Goal: Task Accomplishment & Management: Manage account settings

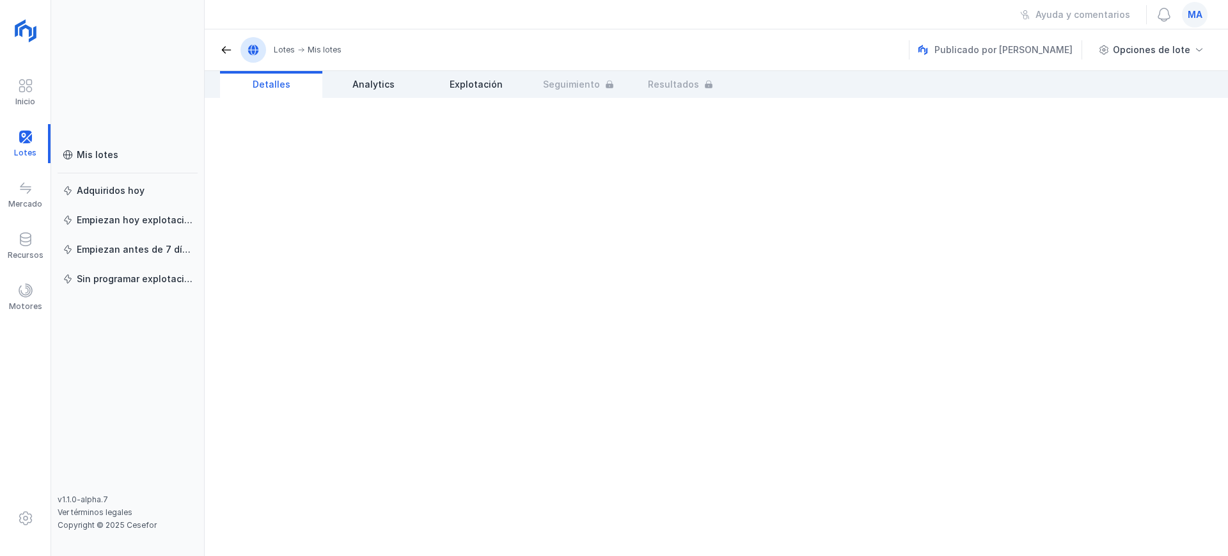
click at [1188, 12] on span "ma" at bounding box center [1194, 14] width 15 height 13
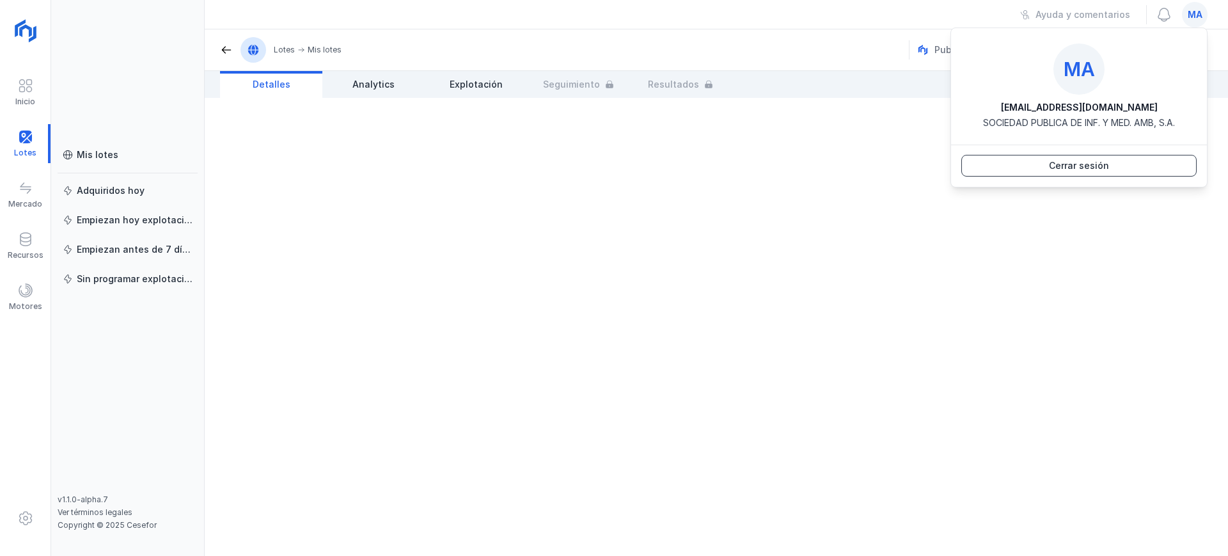
click at [1102, 162] on div "Cerrar sesión" at bounding box center [1079, 165] width 60 height 13
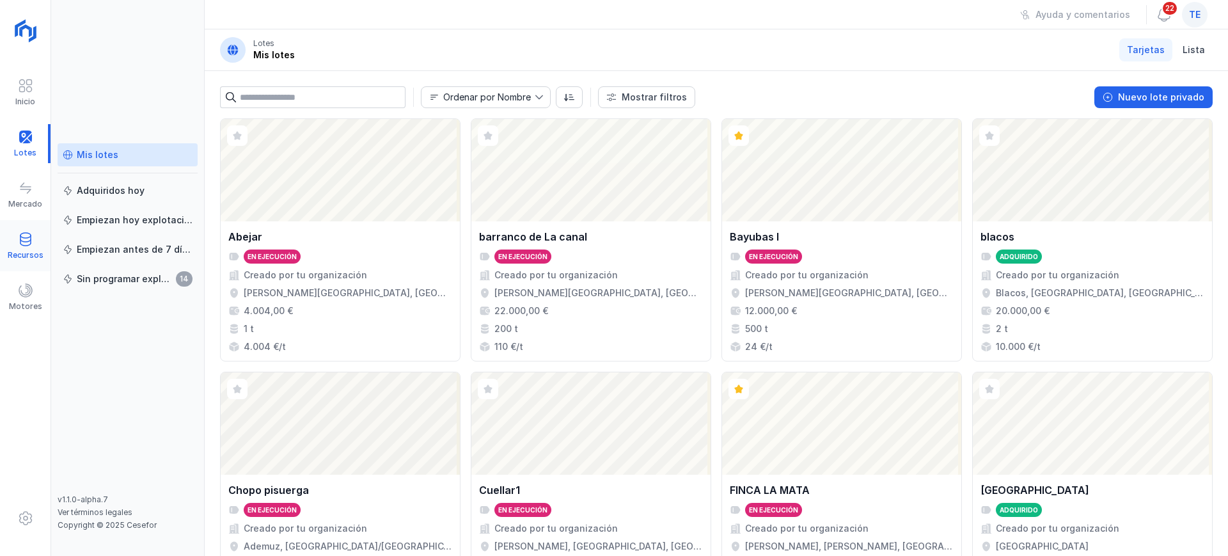
click at [33, 246] on div at bounding box center [25, 240] width 15 height 19
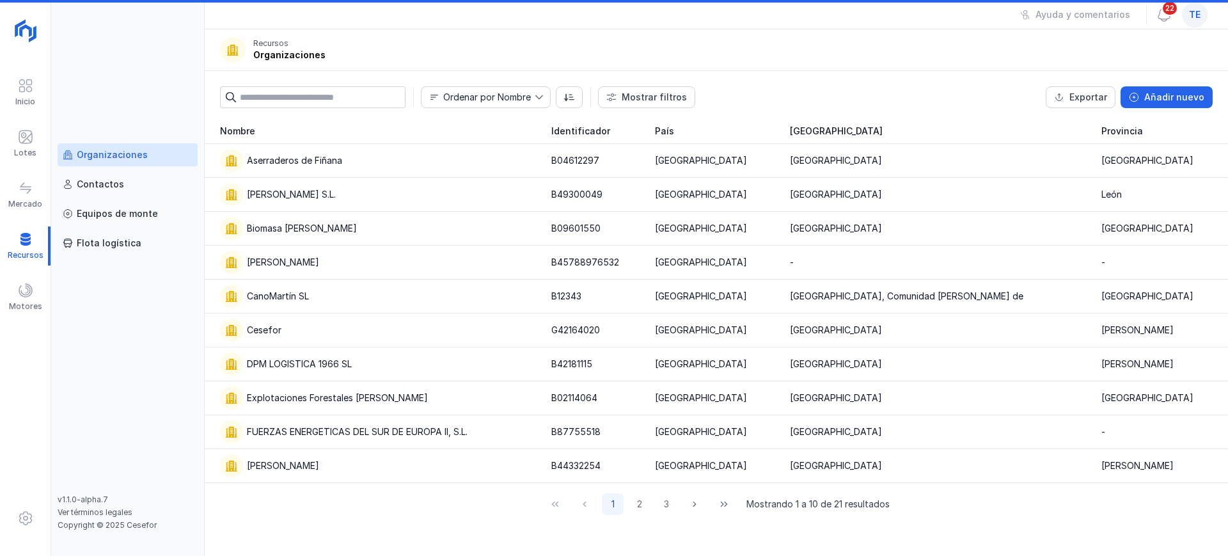
click at [121, 155] on div "Organizaciones" at bounding box center [112, 154] width 71 height 13
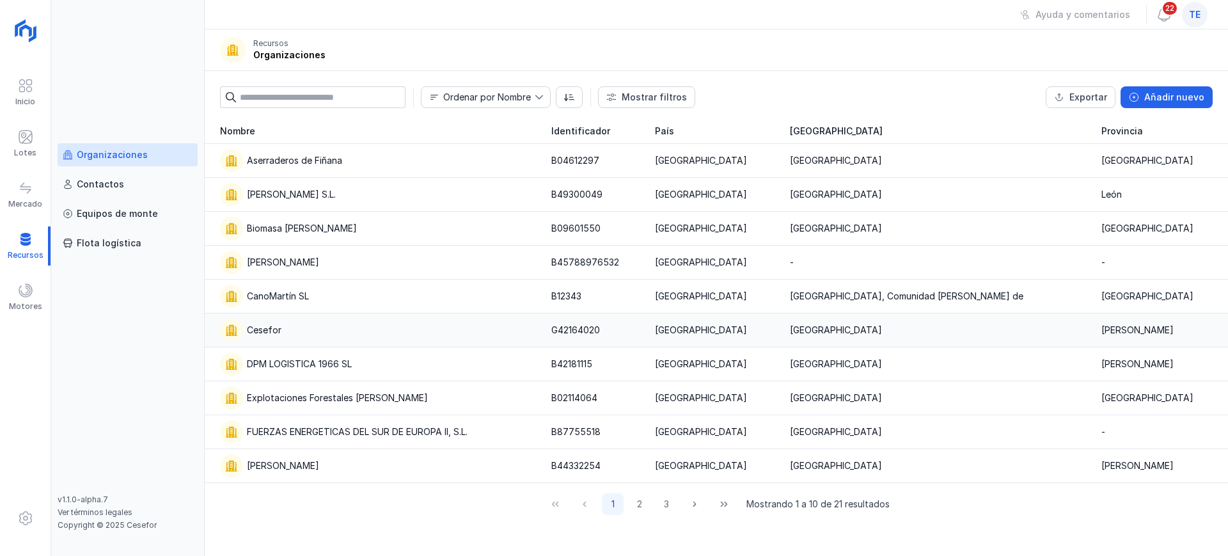
click at [310, 334] on div "Cesefor" at bounding box center [378, 329] width 316 height 23
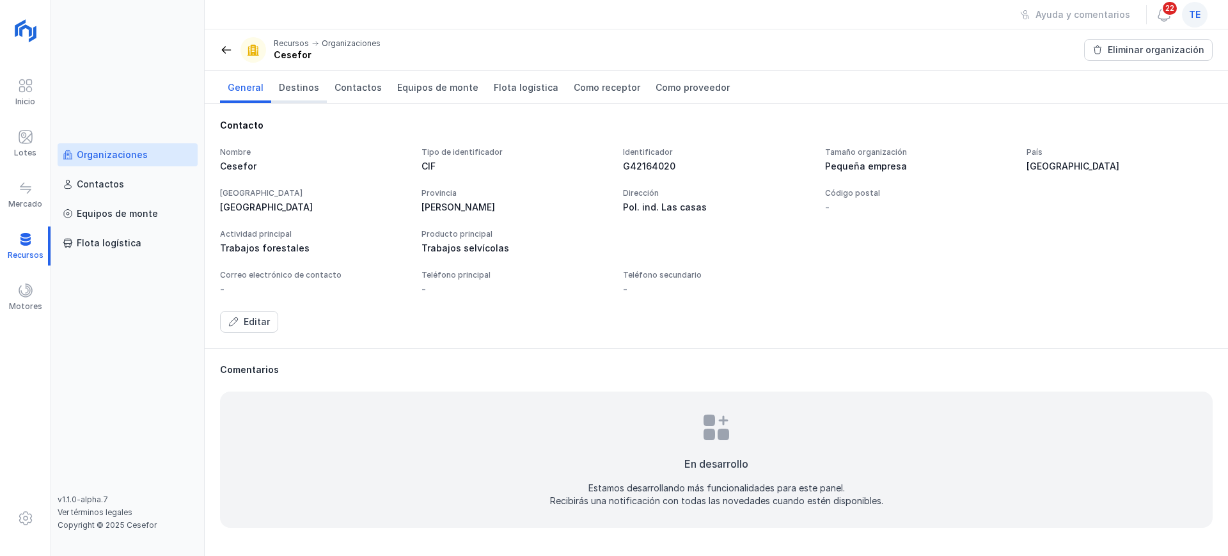
click at [311, 91] on span "Destinos" at bounding box center [299, 87] width 40 height 13
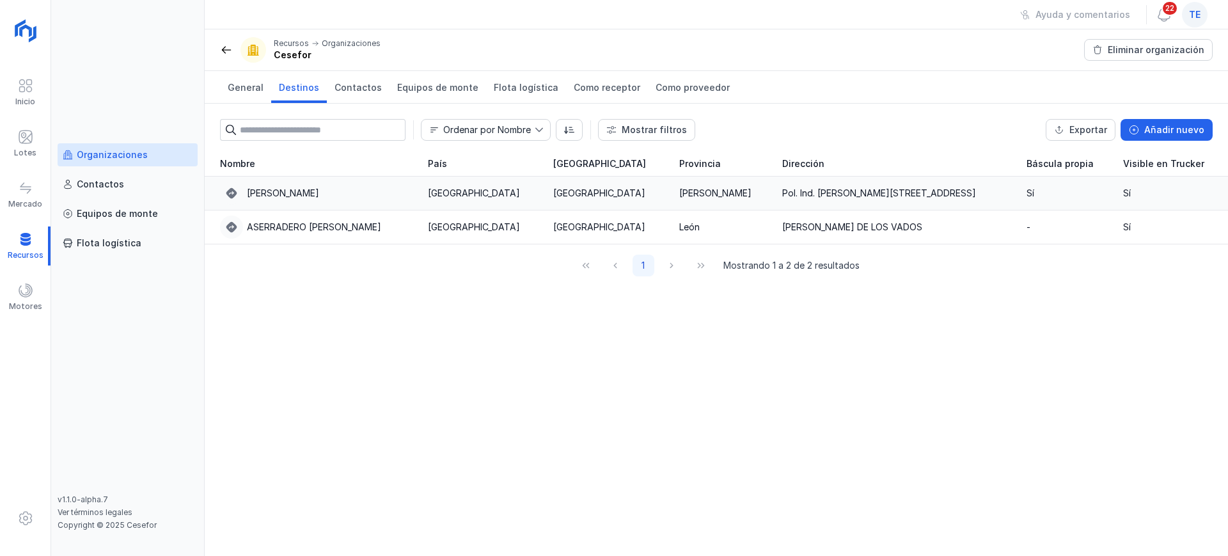
click at [308, 199] on div "Aserradero Cesefor" at bounding box center [316, 193] width 192 height 23
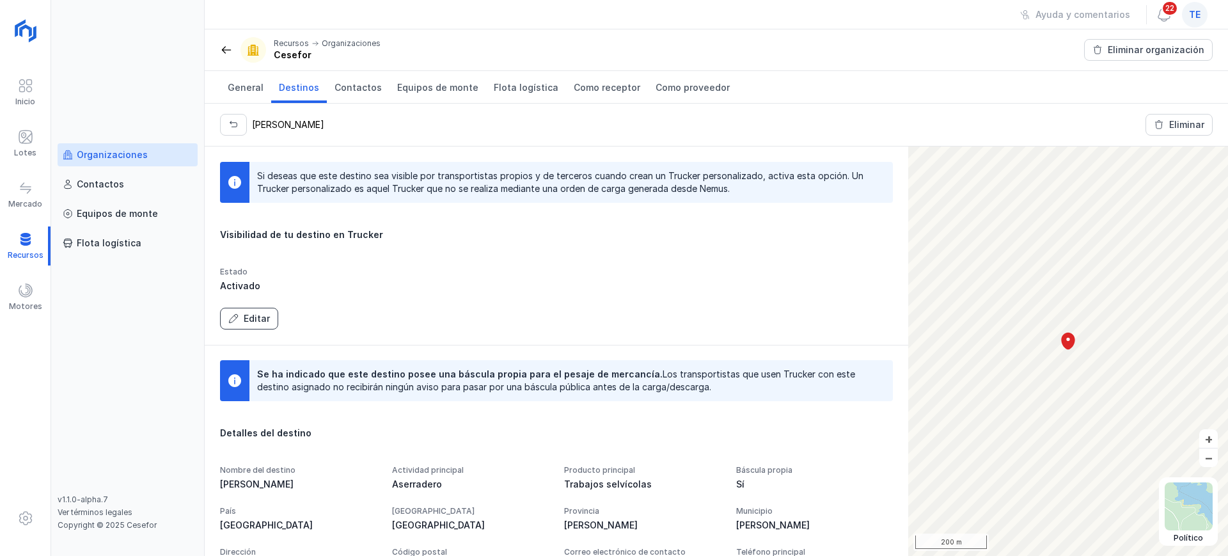
click at [250, 319] on div "Editar" at bounding box center [257, 318] width 26 height 13
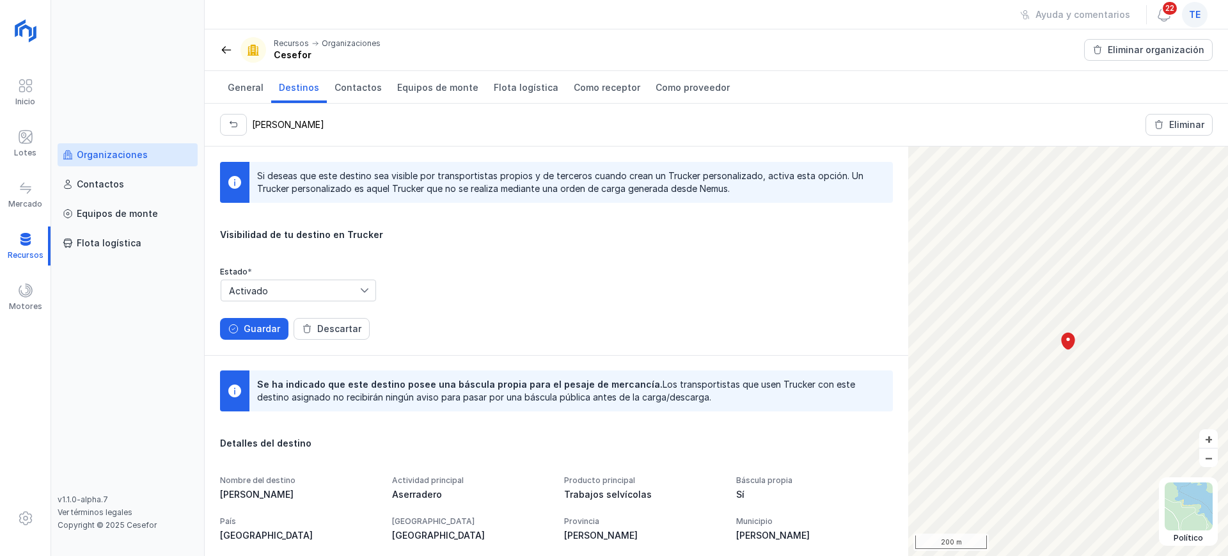
click at [268, 292] on span "Activado" at bounding box center [290, 290] width 139 height 20
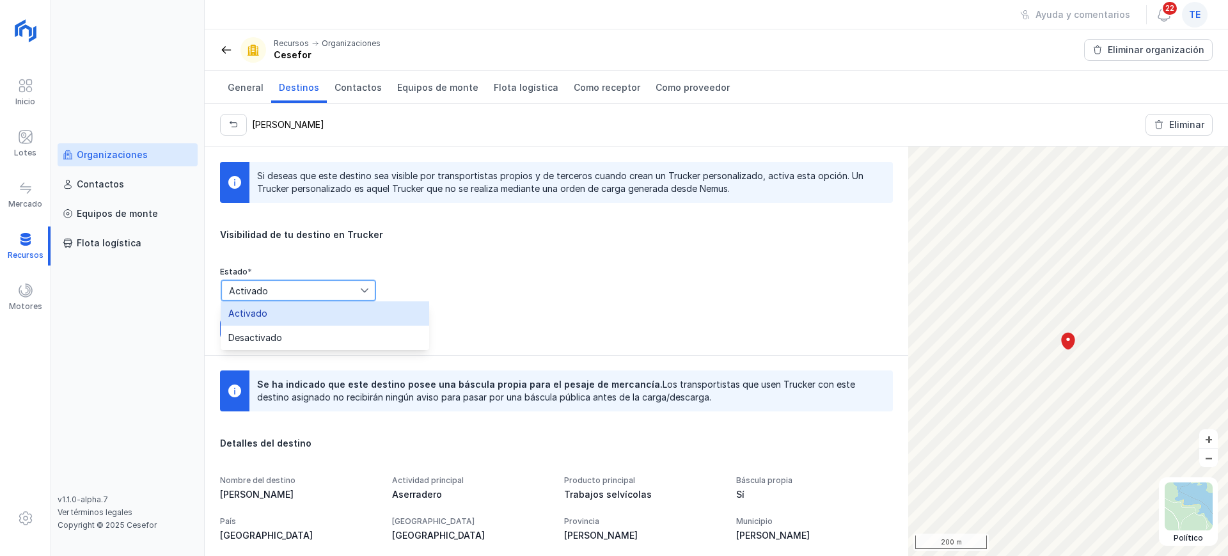
click at [277, 313] on li "Activado" at bounding box center [325, 313] width 208 height 24
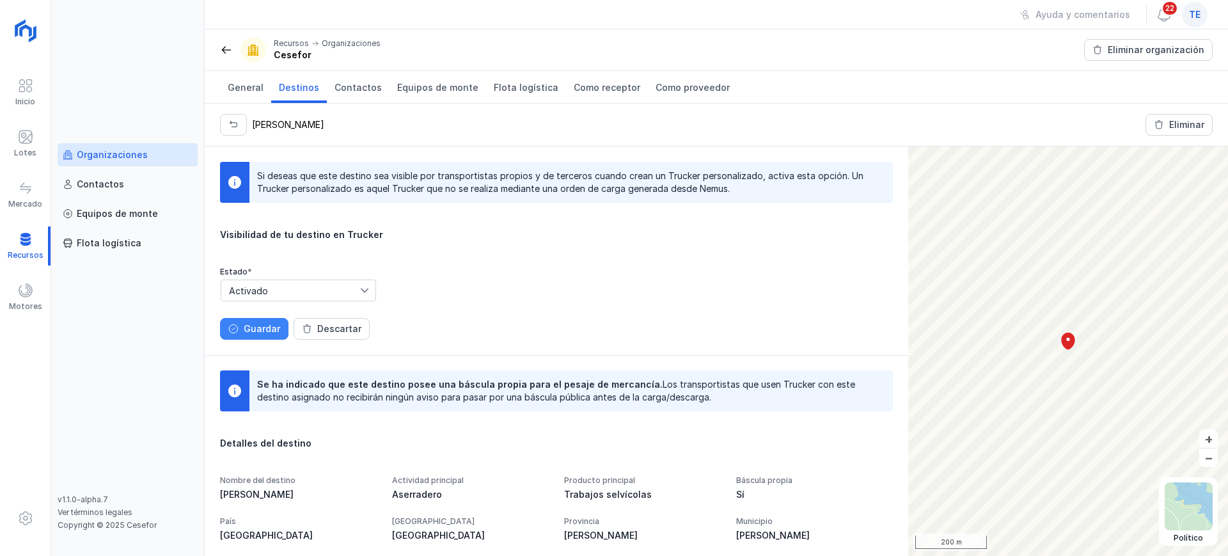
click at [264, 326] on div "Guardar" at bounding box center [262, 328] width 36 height 13
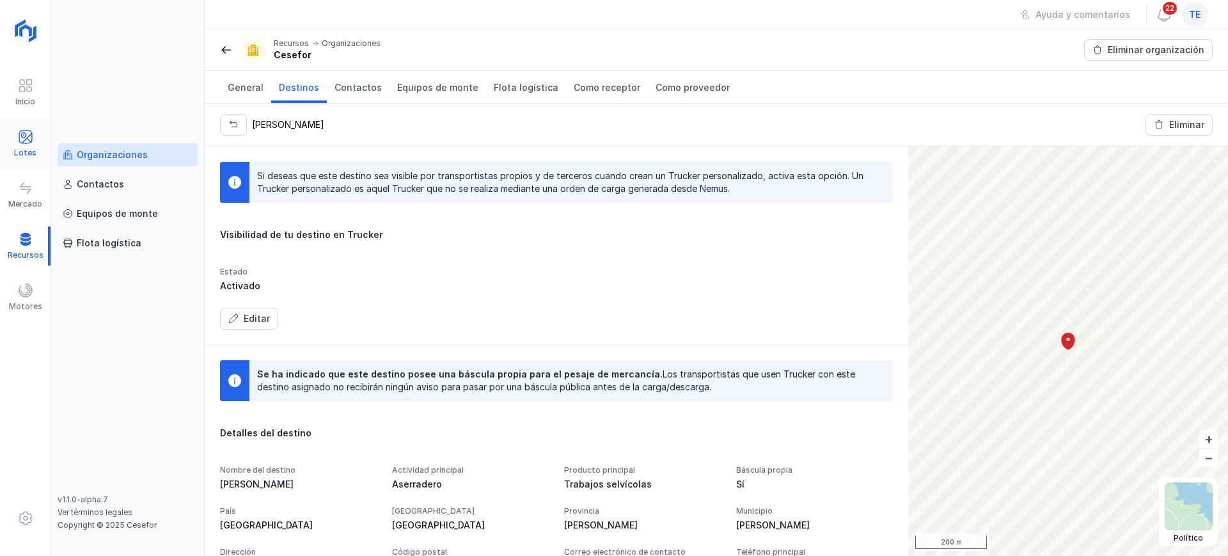
click at [28, 148] on div "Lotes" at bounding box center [25, 153] width 22 height 10
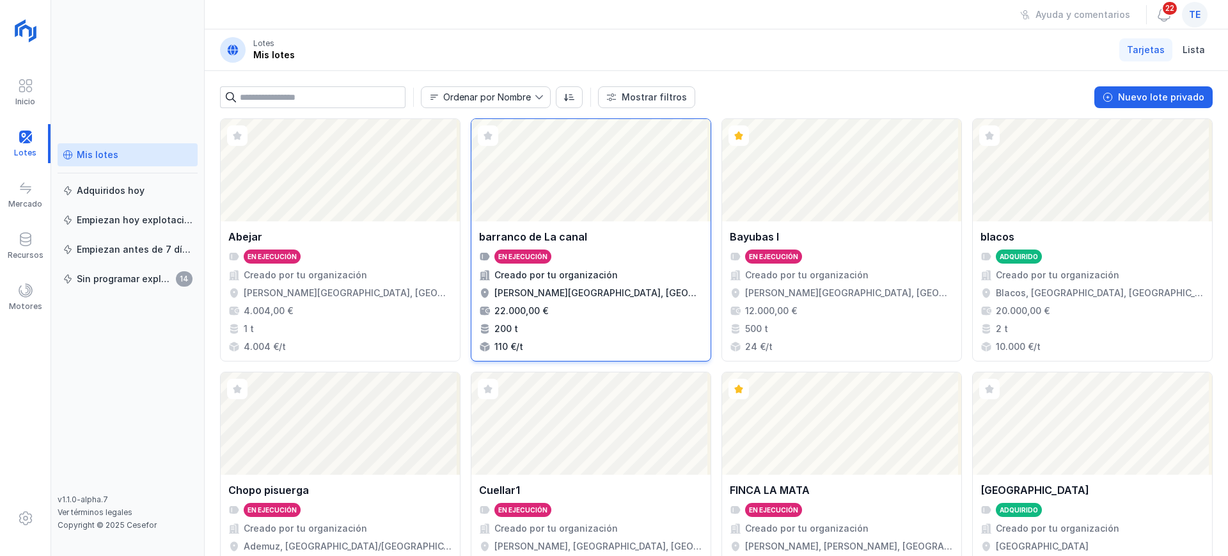
click at [600, 238] on div "barranco de La canal" at bounding box center [591, 236] width 224 height 15
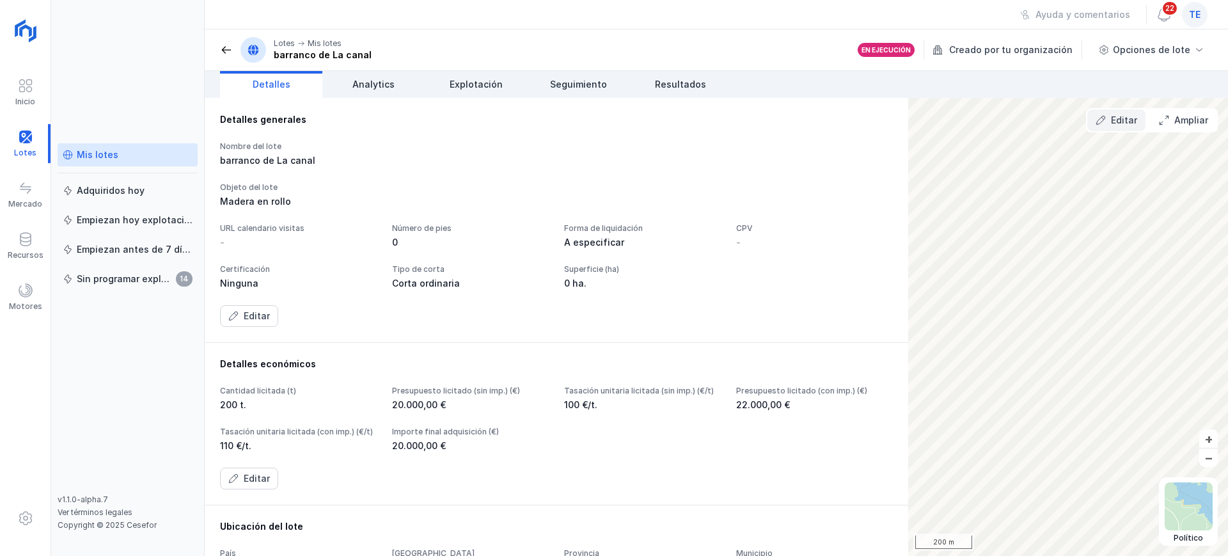
click at [1112, 122] on button "Editar" at bounding box center [1116, 120] width 58 height 22
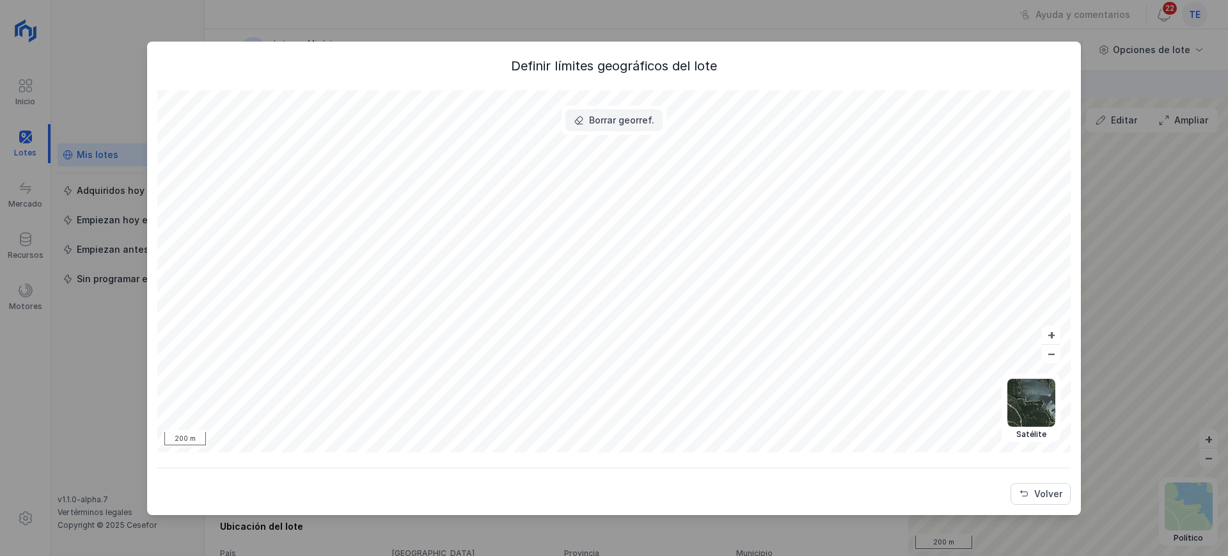
click at [638, 124] on div "Borrar georref." at bounding box center [621, 120] width 65 height 13
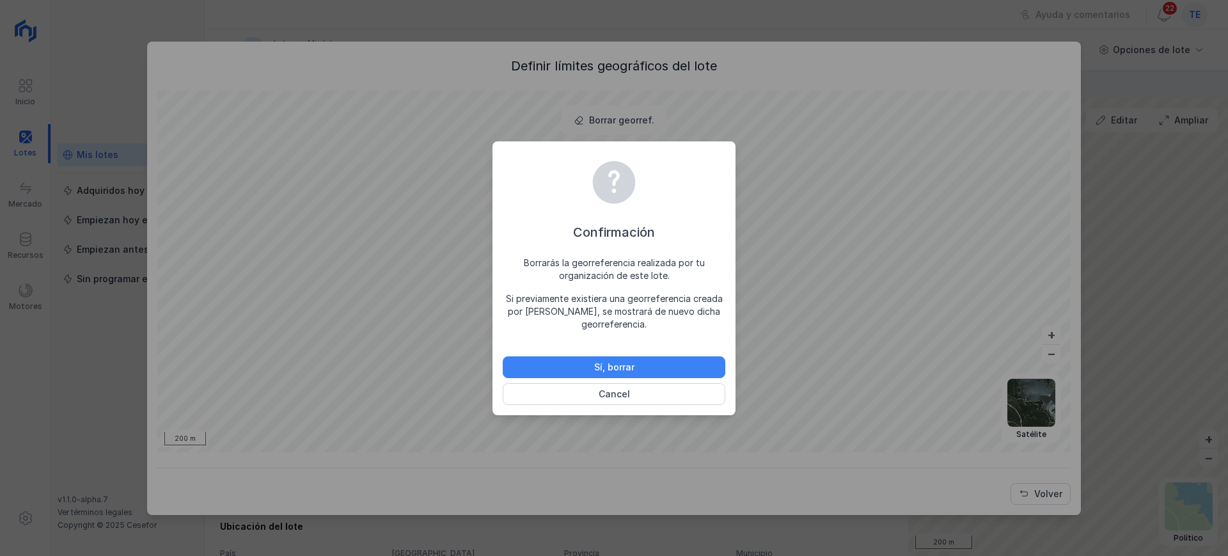
click at [637, 372] on button "Sí, borrar" at bounding box center [614, 367] width 223 height 22
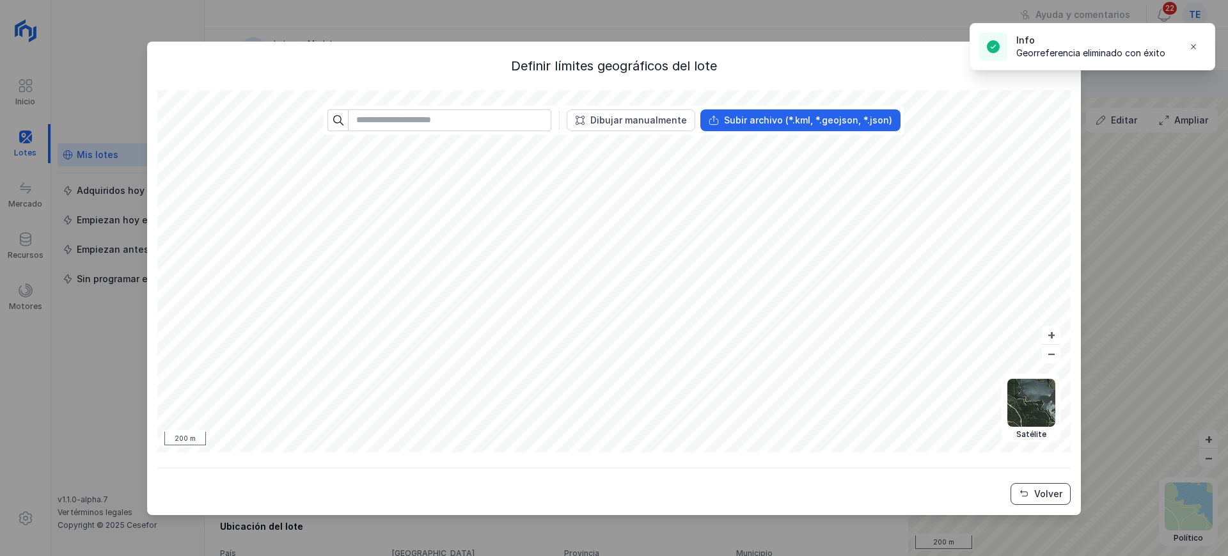
click at [1044, 499] on button "Volver" at bounding box center [1040, 494] width 60 height 22
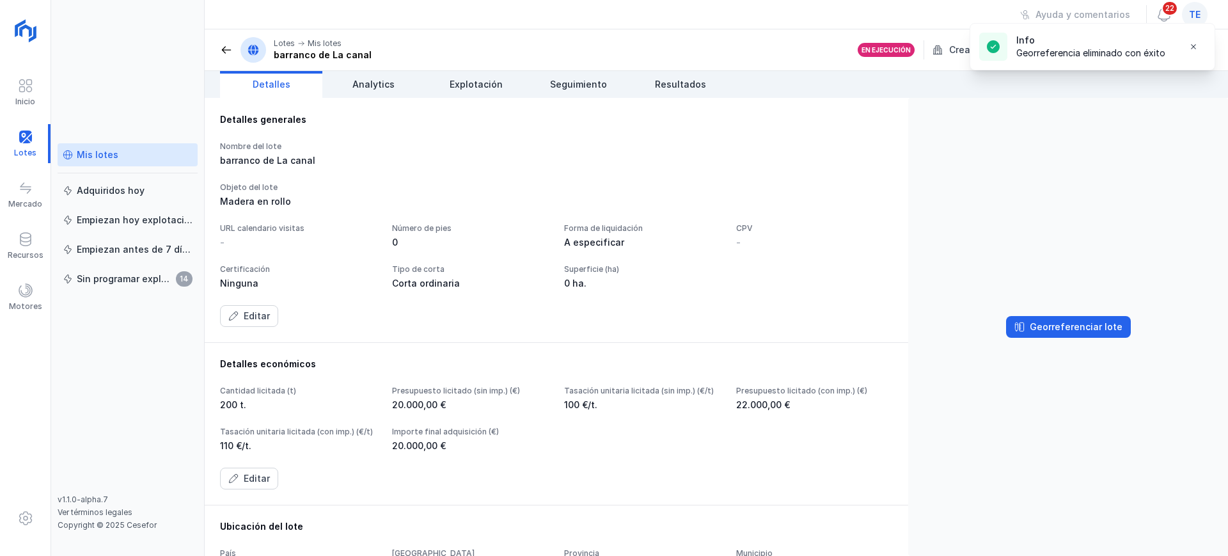
click at [125, 152] on div "Mis lotes" at bounding box center [128, 154] width 130 height 13
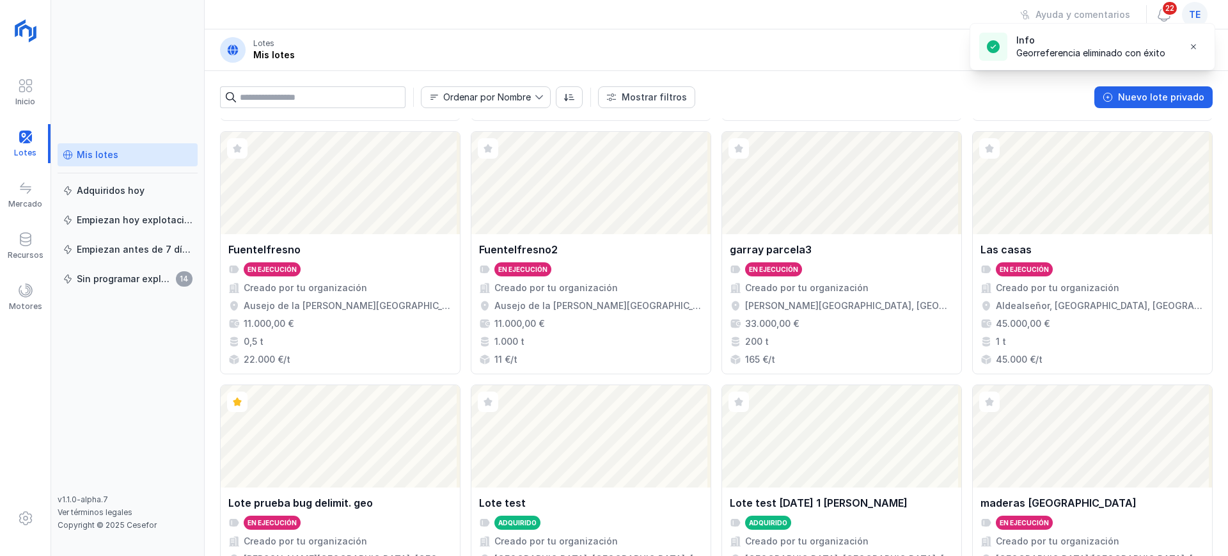
scroll to position [400, 0]
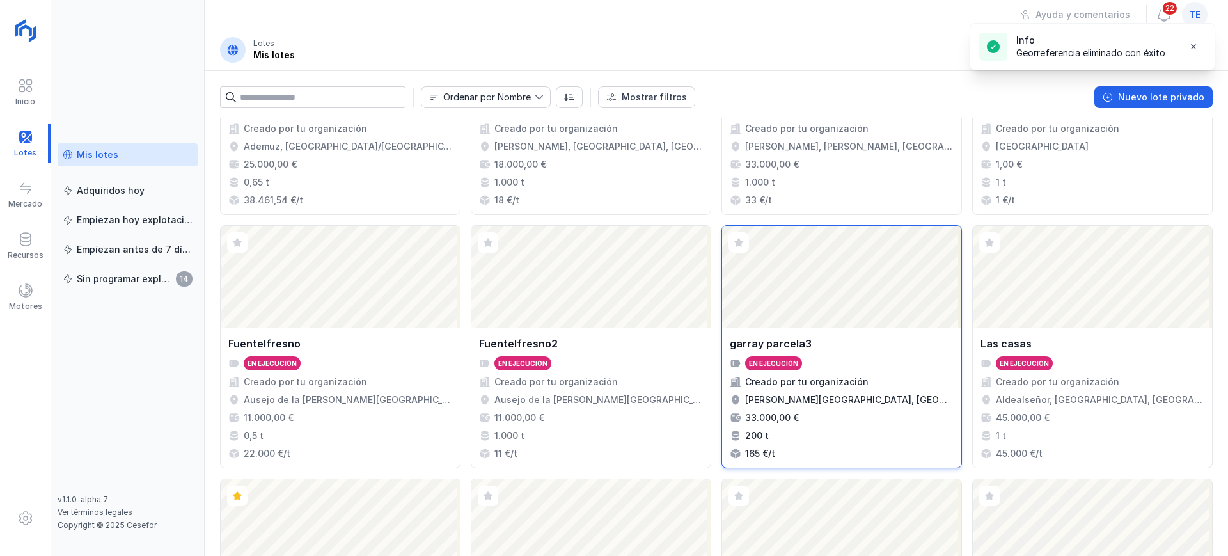
click at [815, 281] on div "Abrir lote" at bounding box center [841, 277] width 239 height 102
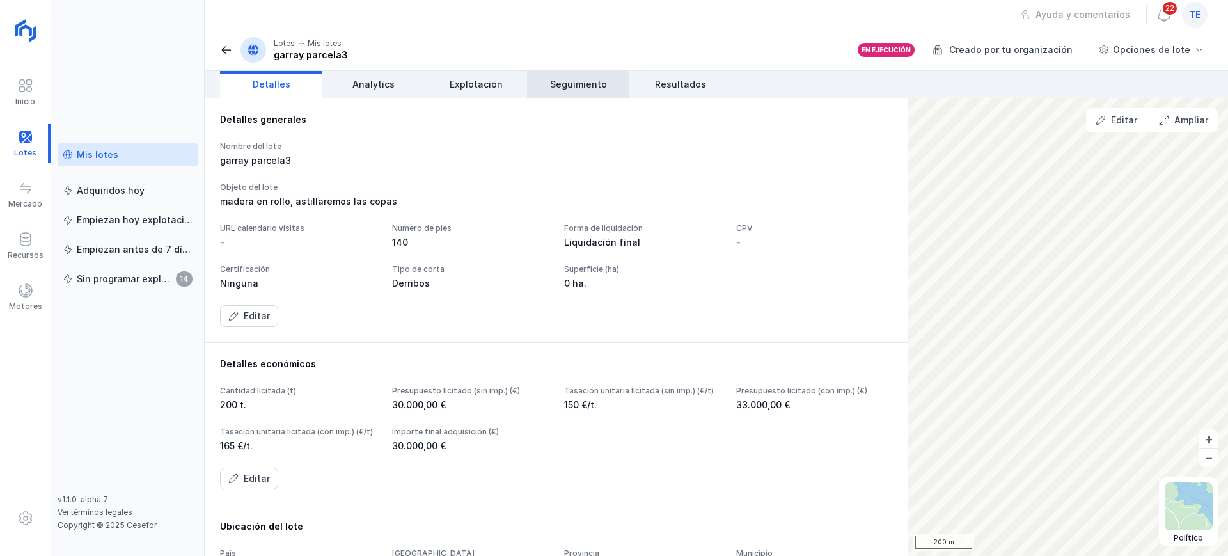
click at [597, 86] on span "Seguimiento" at bounding box center [578, 84] width 57 height 13
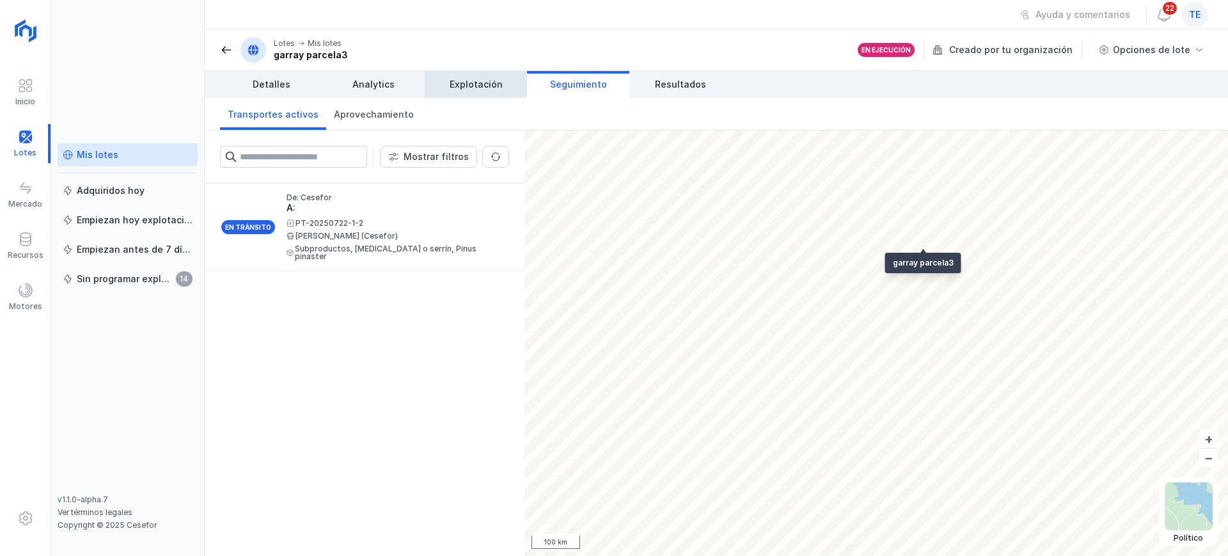
click at [494, 89] on span "Explotación" at bounding box center [476, 84] width 53 height 13
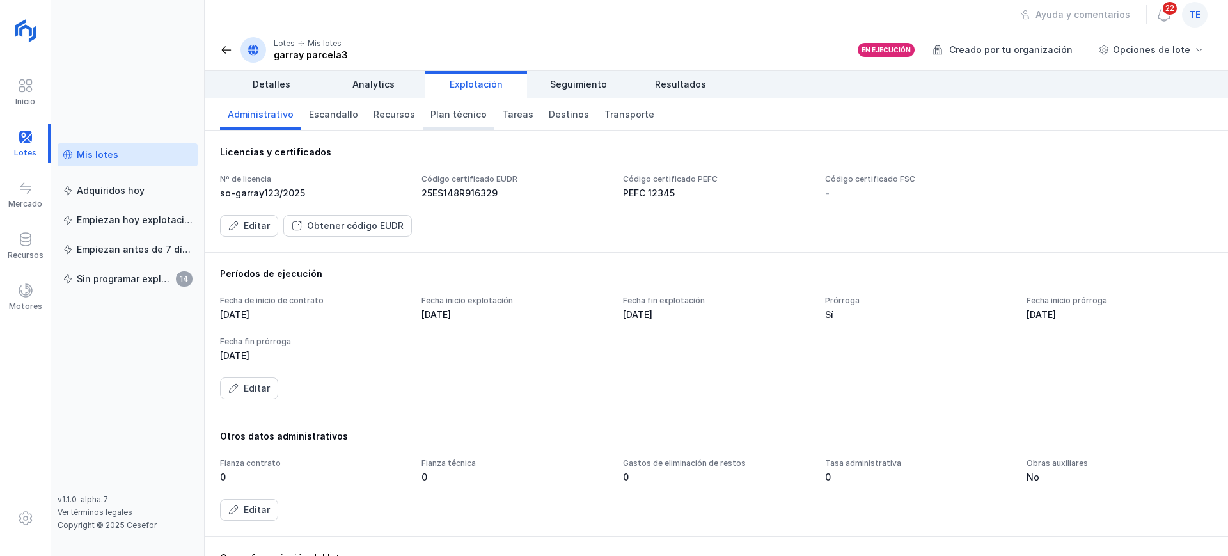
click at [458, 113] on span "Plan técnico" at bounding box center [458, 114] width 56 height 13
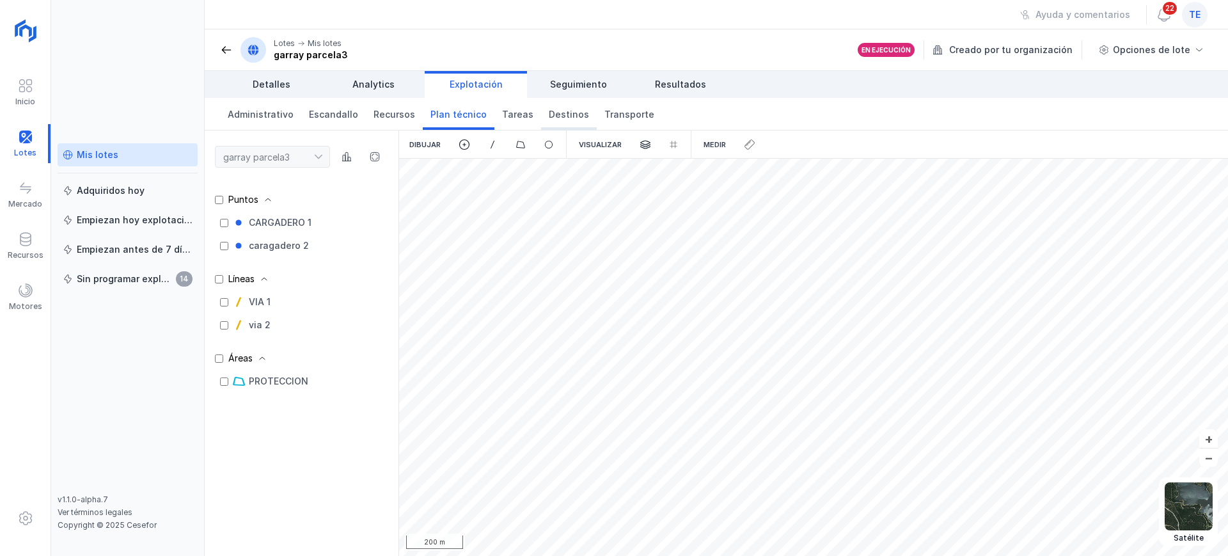
click at [558, 118] on span "Destinos" at bounding box center [569, 114] width 40 height 13
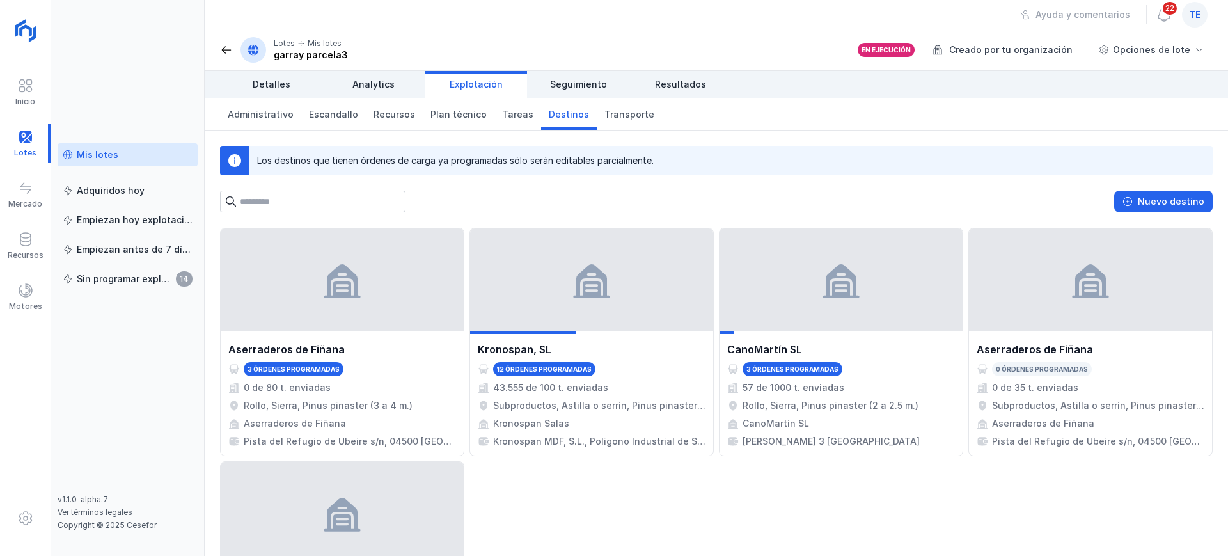
click at [1023, 121] on div "Administrativo Escandallo Recursos Plan técnico Tareas Destinos Transporte" at bounding box center [716, 114] width 1023 height 33
